Goal: Information Seeking & Learning: Learn about a topic

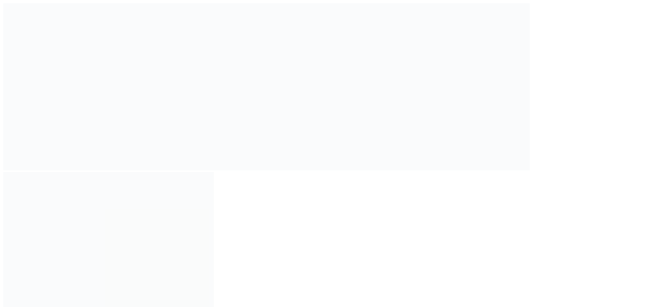
select select
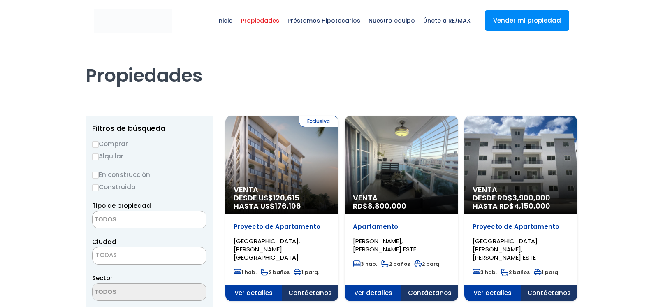
select select
click at [338, 147] on div "Venta RD$ 8,800,000" at bounding box center [281, 165] width 113 height 99
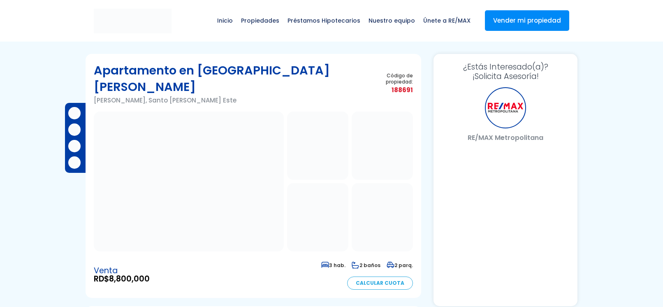
select select "DO"
